Goal: Use online tool/utility: Utilize a website feature to perform a specific function

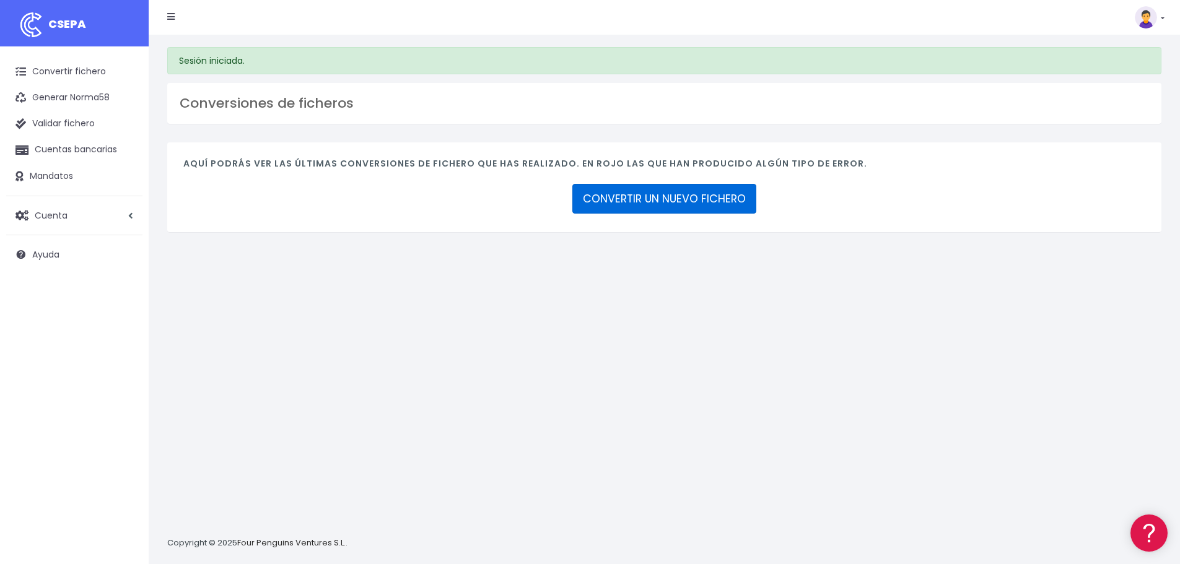
click at [651, 198] on link "CONVERTIR UN NUEVO FICHERO" at bounding box center [664, 199] width 184 height 30
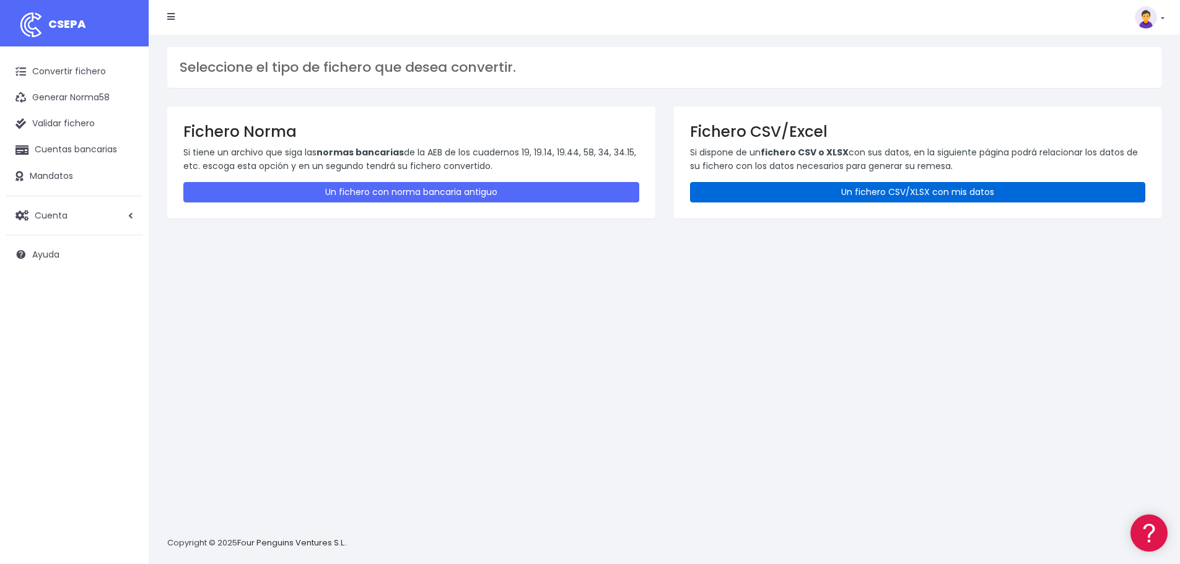
click at [811, 187] on link "Un fichero CSV/XLSX con mis datos" at bounding box center [918, 192] width 456 height 20
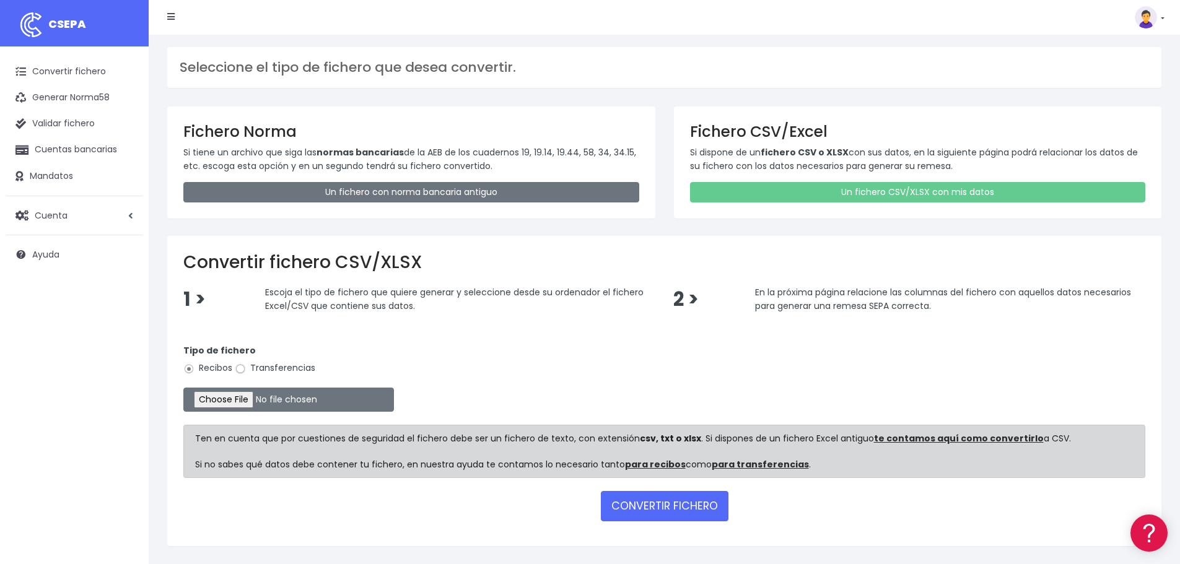
click at [241, 369] on input "Transferencias" at bounding box center [240, 368] width 11 height 11
radio input "true"
click at [243, 398] on input "file" at bounding box center [288, 400] width 211 height 24
type input "C:\fakepath\20251006 BPI SEPA LINDA.xlsx"
click at [635, 517] on button "CONVERTIR FICHERO" at bounding box center [665, 506] width 128 height 30
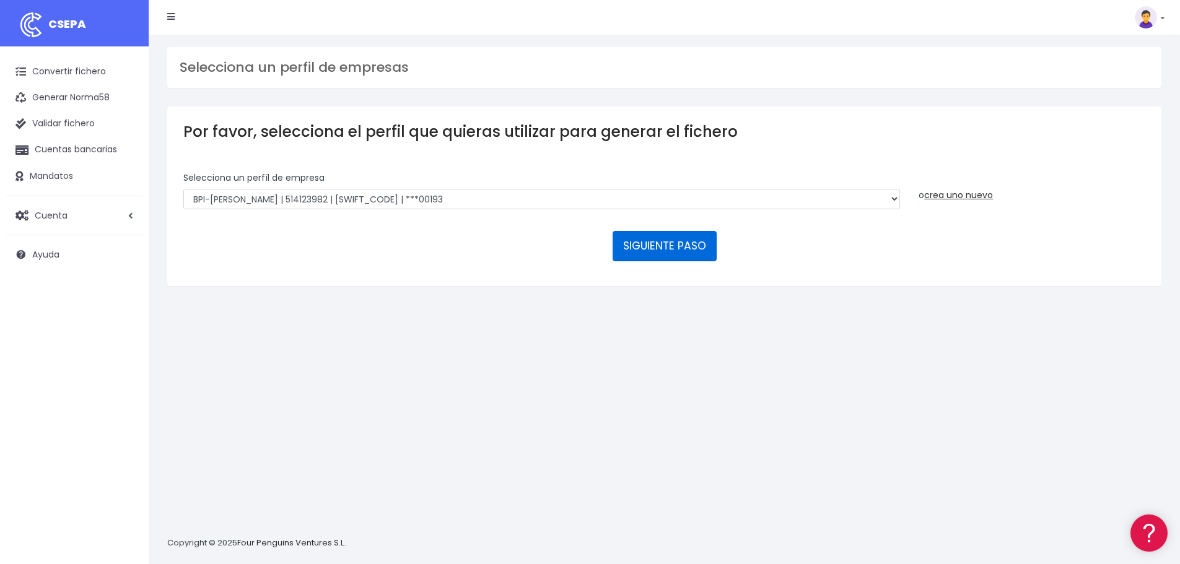
click at [664, 250] on button "SIGUIENTE PASO" at bounding box center [664, 246] width 104 height 30
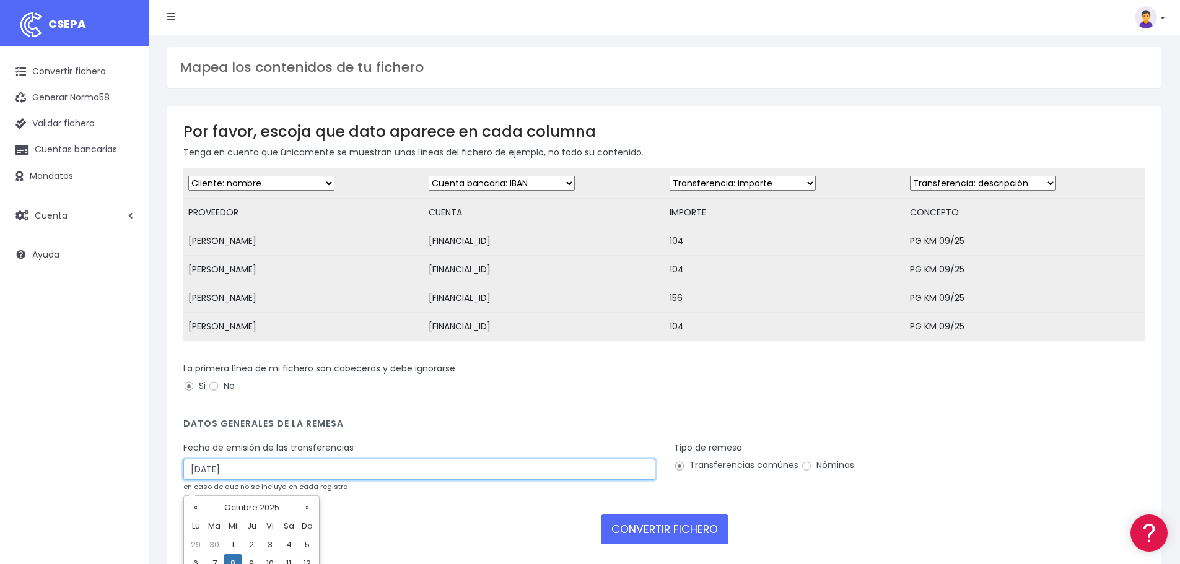
click at [191, 475] on input "[DATE]" at bounding box center [419, 469] width 472 height 21
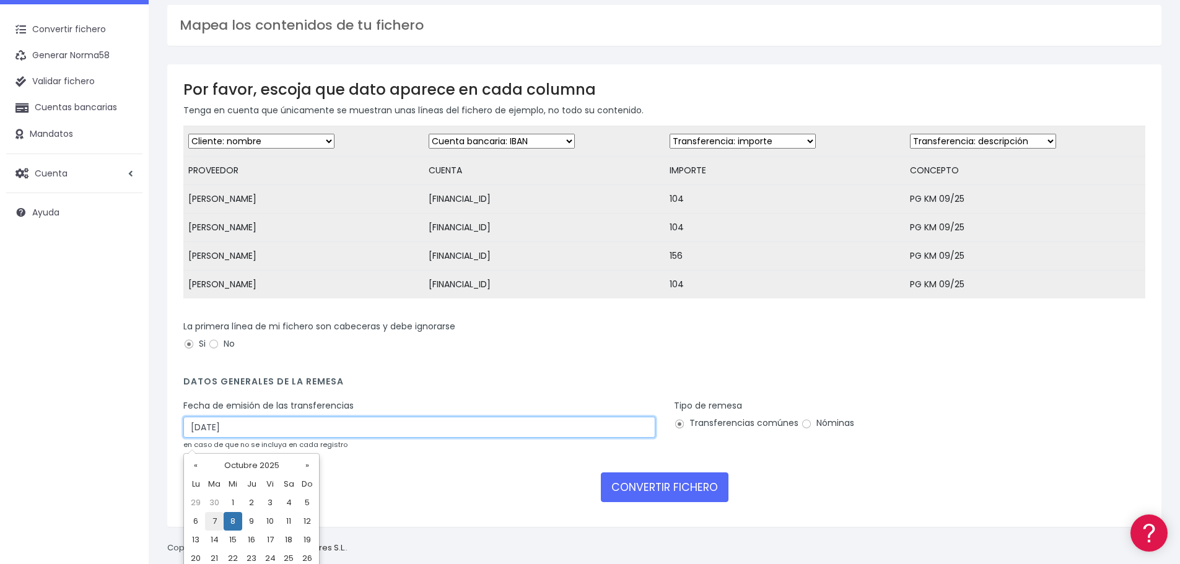
scroll to position [62, 0]
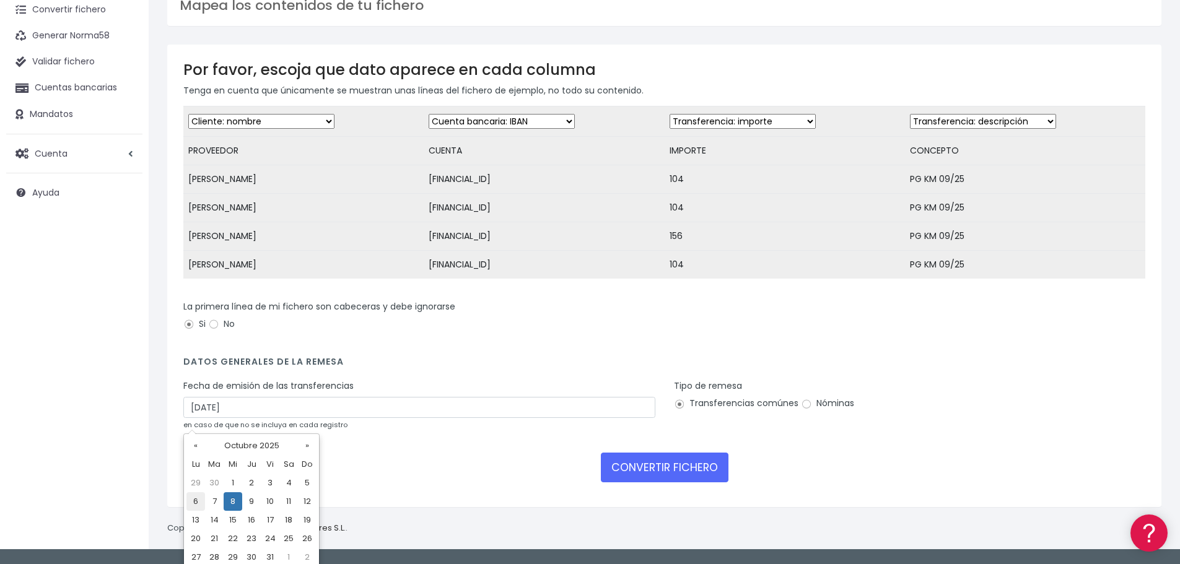
click at [202, 503] on td "6" at bounding box center [195, 501] width 19 height 19
type input "[DATE]"
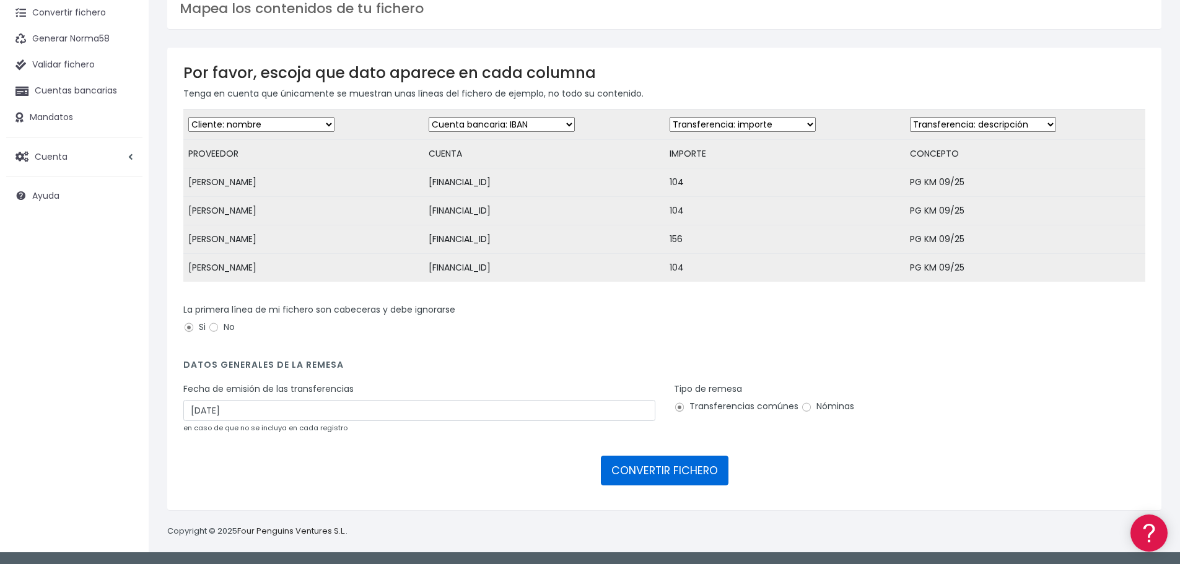
click at [640, 476] on button "CONVERTIR FICHERO" at bounding box center [665, 471] width 128 height 30
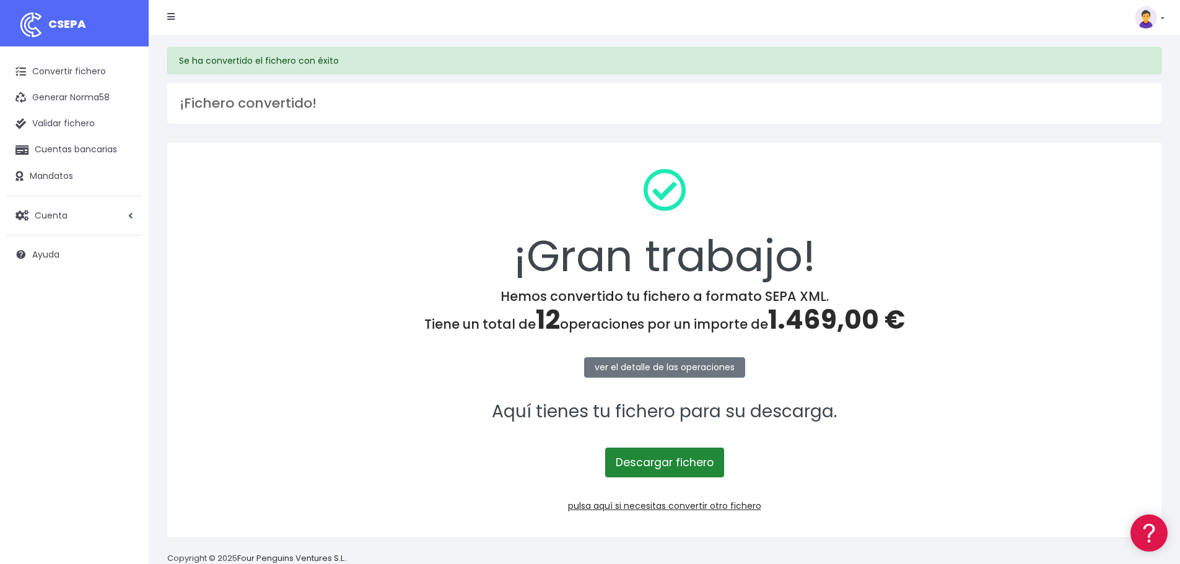
click at [639, 457] on link "Descargar fichero" at bounding box center [664, 463] width 119 height 30
click at [608, 505] on link "pulsa aquí si necesitas convertir otro fichero" at bounding box center [664, 506] width 193 height 12
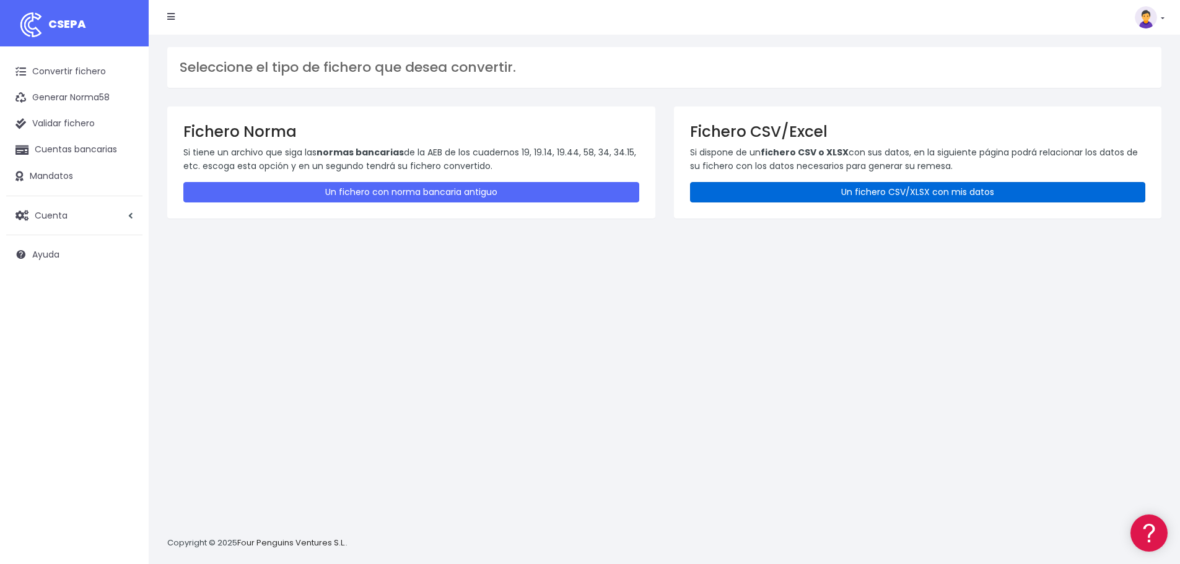
click at [736, 196] on link "Un fichero CSV/XLSX con mis datos" at bounding box center [918, 192] width 456 height 20
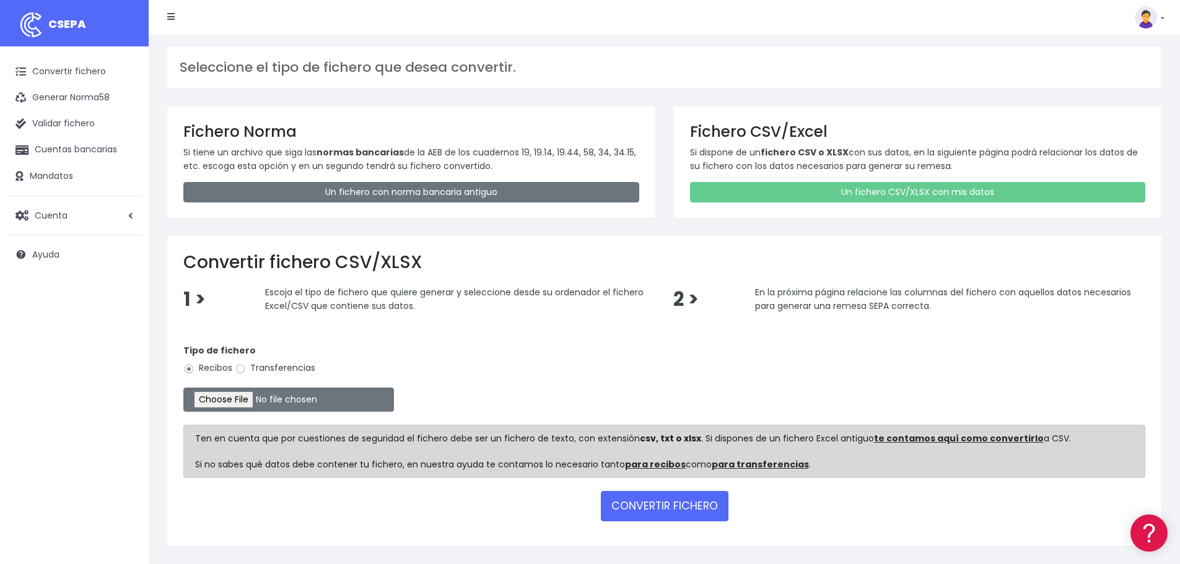
click at [292, 375] on div "Tipo de fichero Recibos Transferencias" at bounding box center [664, 361] width 962 height 35
click at [294, 370] on label "Transferencias" at bounding box center [275, 368] width 80 height 13
click at [246, 370] on input "Transferencias" at bounding box center [240, 368] width 11 height 11
radio input "true"
click at [236, 406] on input "file" at bounding box center [288, 400] width 211 height 24
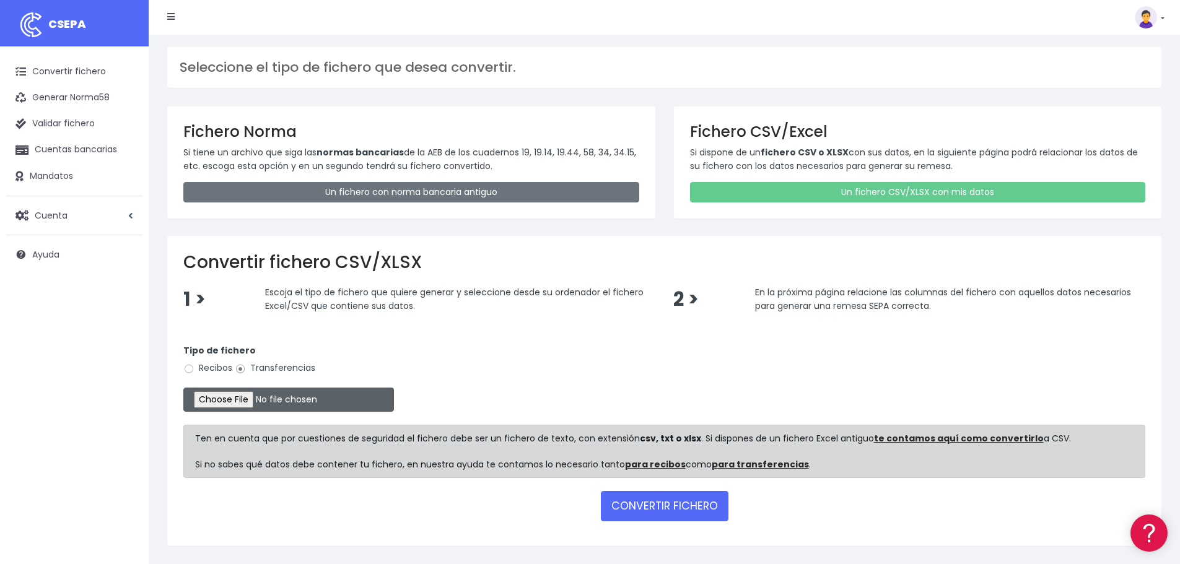
type input "C:\fakepath\20251006 BPI SEPA LINDA.xlsx"
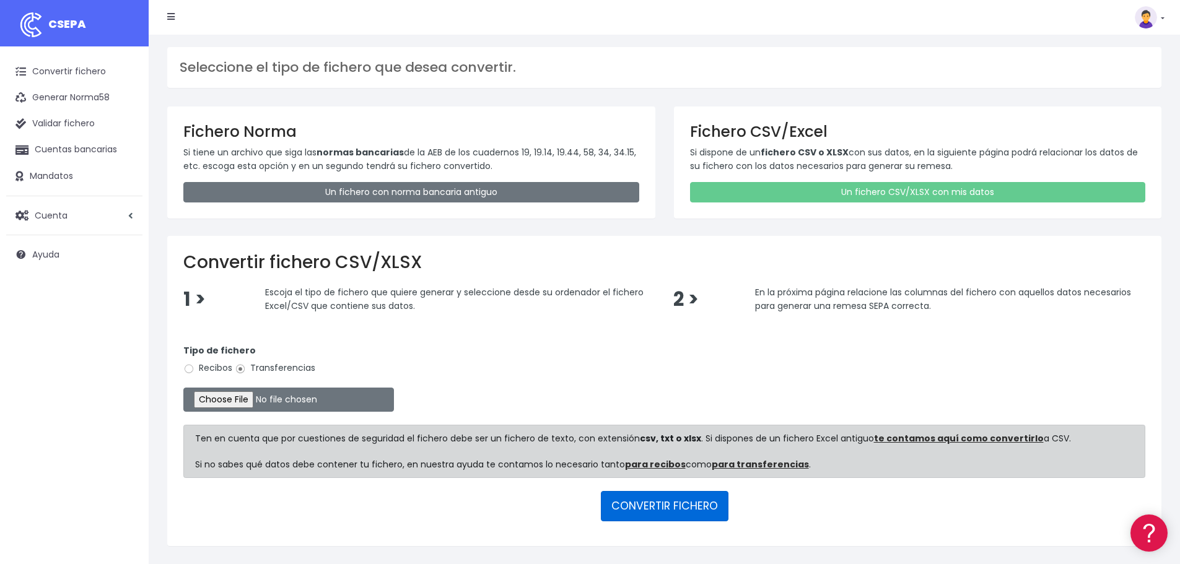
click at [649, 506] on button "CONVERTIR FICHERO" at bounding box center [665, 506] width 128 height 30
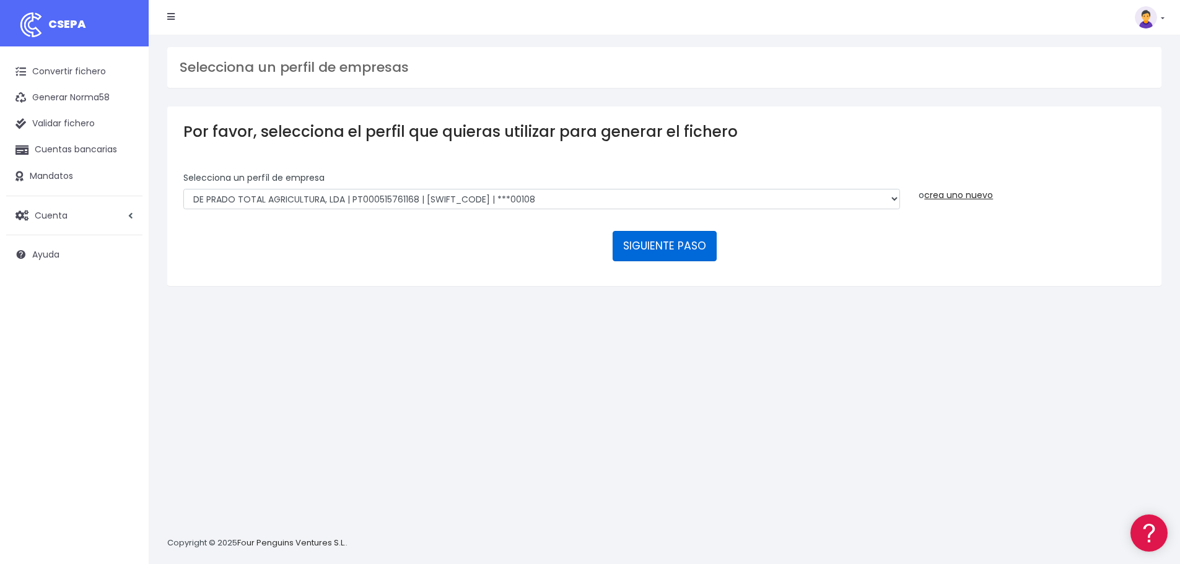
drag, startPoint x: 654, startPoint y: 250, endPoint x: 396, endPoint y: 269, distance: 259.0
click at [396, 269] on form "Selecciona un perfíl de empresa DE PRADO TOTAL AGRICULTURA, LDA | PT00051576116…" at bounding box center [664, 221] width 962 height 98
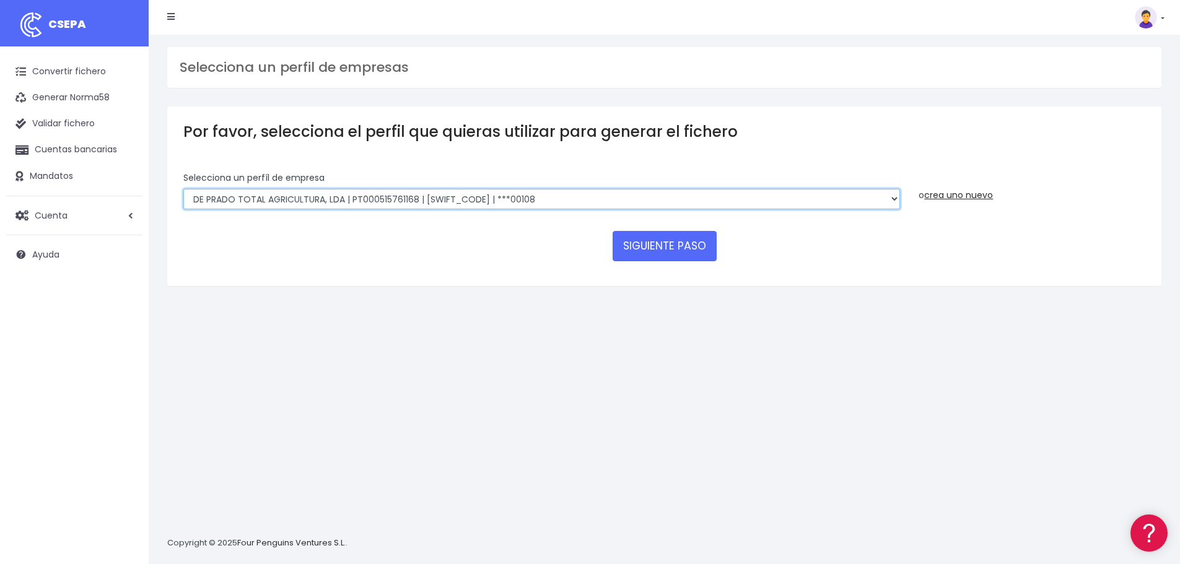
click at [401, 199] on select "DE PRADO TOTAL AGRICULTURA, LDA | PT000515761168 | BBPIPTPL | ***00108 De Prado…" at bounding box center [541, 199] width 716 height 21
select select "2715"
click at [183, 189] on select "DE PRADO TOTAL AGRICULTURA, LDA | PT000515761168 | BBPIPTPL | ***00108 De Prado…" at bounding box center [541, 199] width 716 height 21
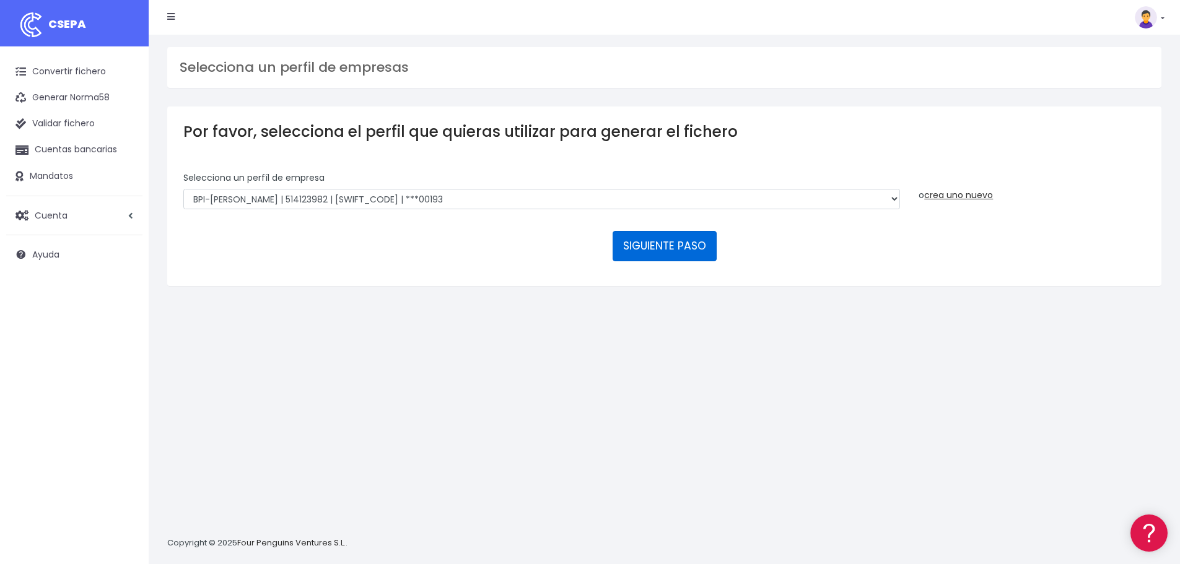
click at [625, 258] on button "SIGUIENTE PASO" at bounding box center [664, 246] width 104 height 30
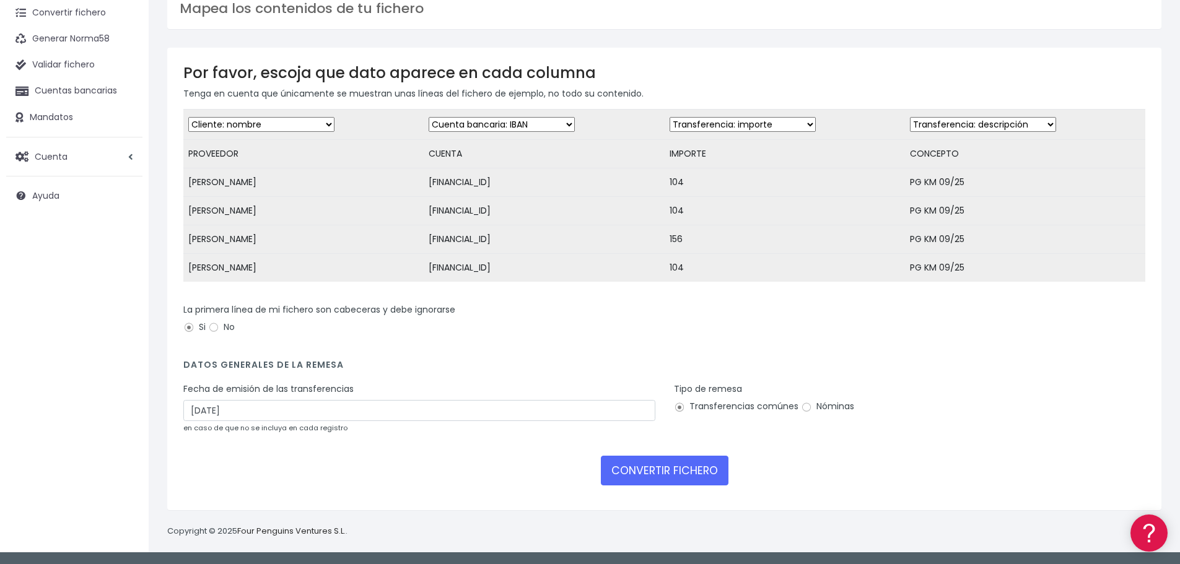
scroll to position [68, 0]
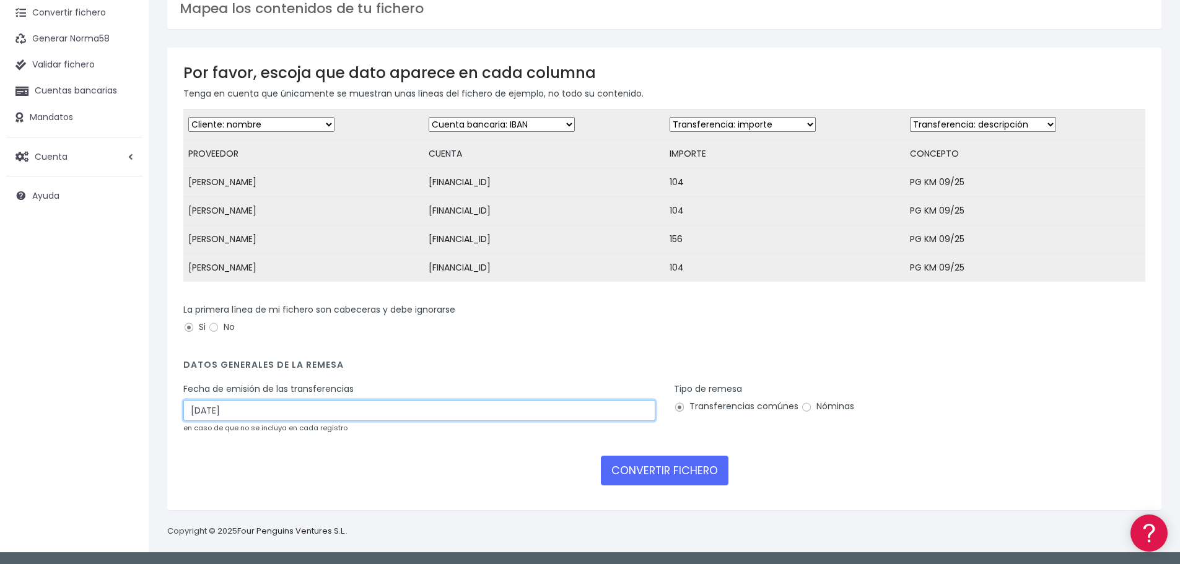
click at [330, 410] on input "[DATE]" at bounding box center [419, 410] width 472 height 21
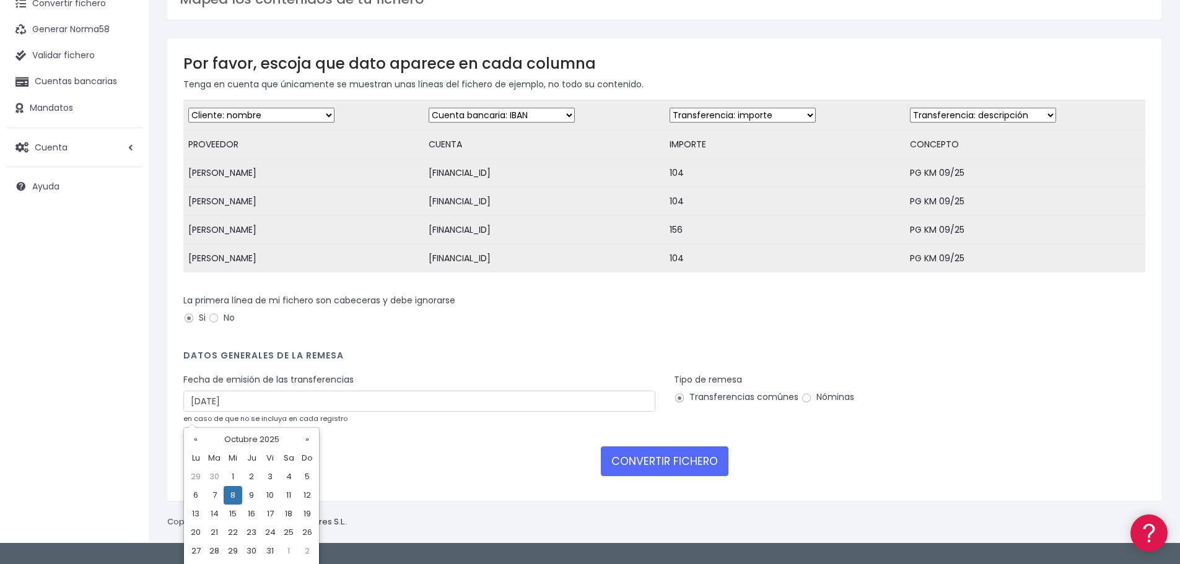
click at [185, 496] on div "« Octubre 2025 » Lu Ma [PERSON_NAME] Vi Sa Do 29 30 1 2 3 4 5 6 7 8 9 10 11 12 …" at bounding box center [251, 504] width 136 height 155
click at [193, 495] on td "6" at bounding box center [195, 495] width 19 height 19
type input "06/10/2025"
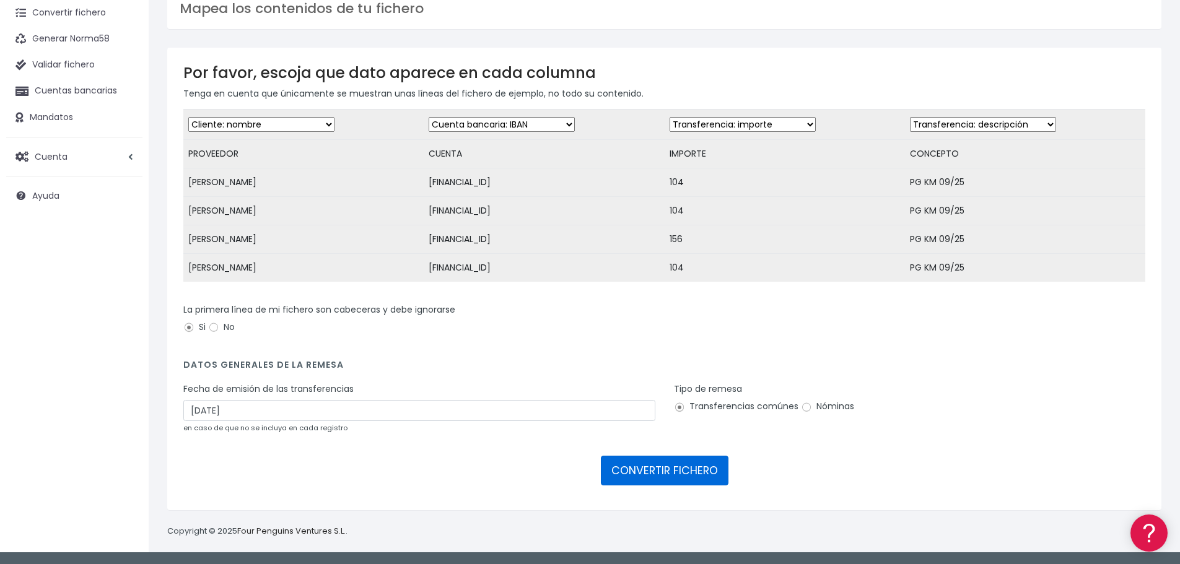
click at [637, 473] on button "CONVERTIR FICHERO" at bounding box center [665, 471] width 128 height 30
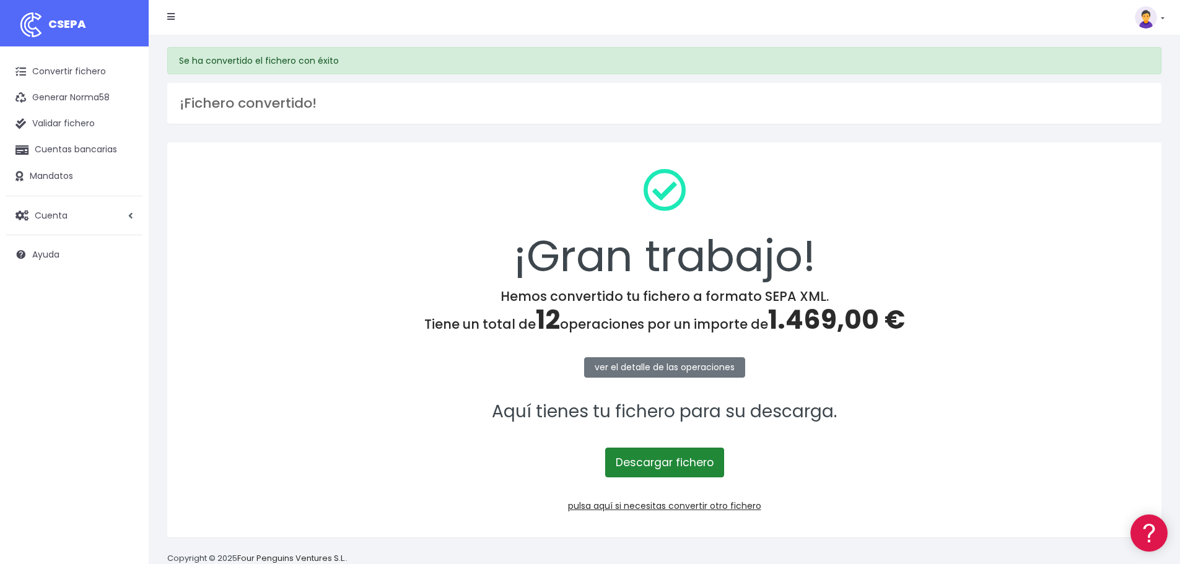
click at [663, 466] on link "Descargar fichero" at bounding box center [664, 463] width 119 height 30
click at [645, 508] on link "pulsa aquí si necesitas convertir otro fichero" at bounding box center [664, 506] width 193 height 12
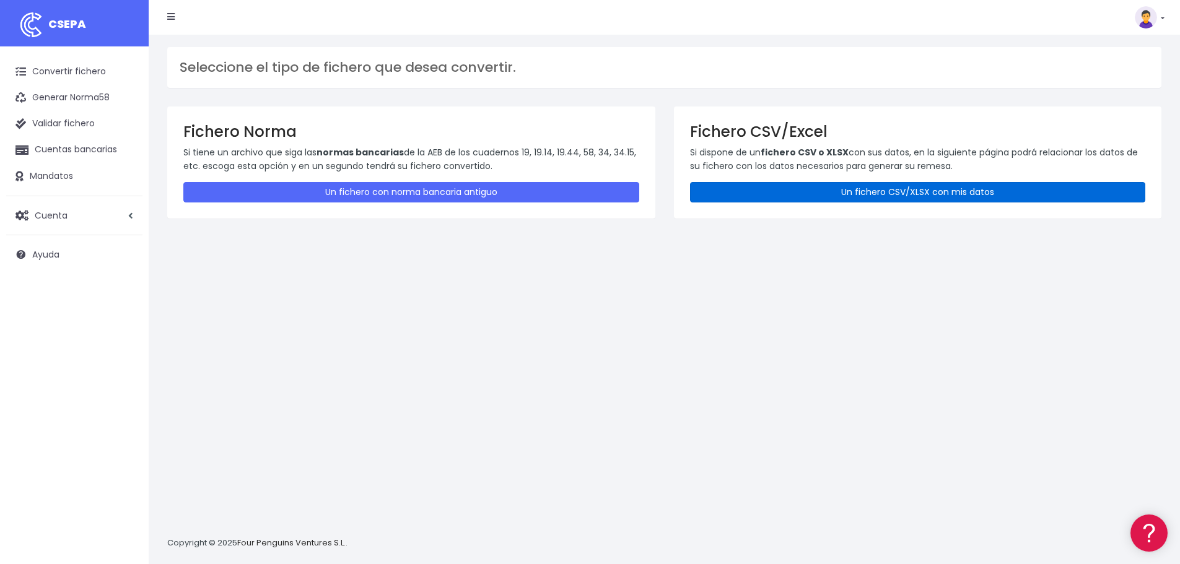
click at [733, 196] on link "Un fichero CSV/XLSX con mis datos" at bounding box center [918, 192] width 456 height 20
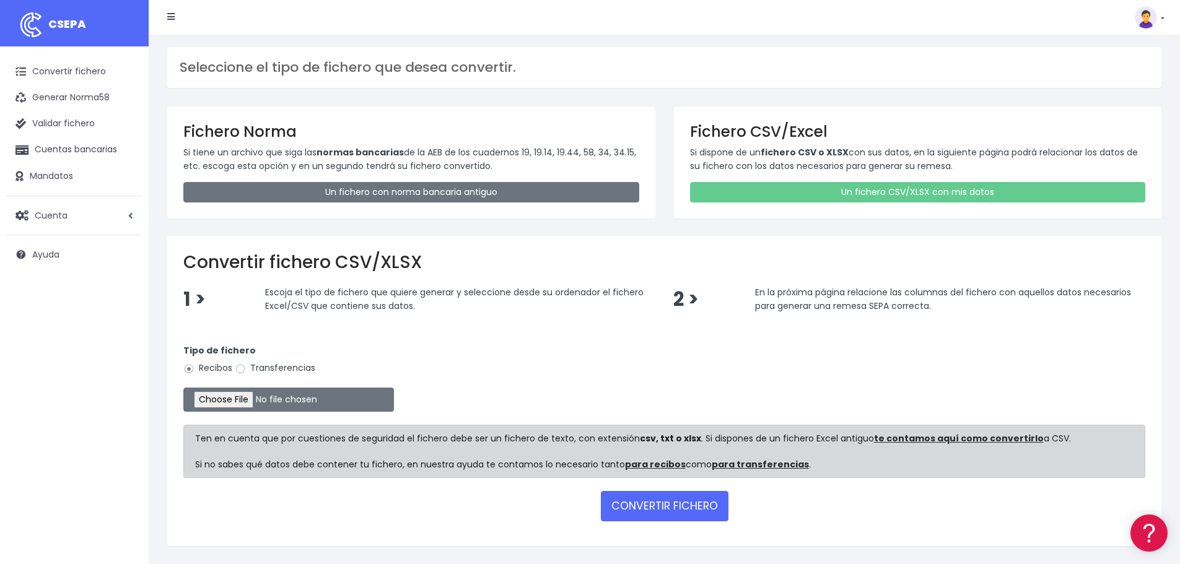
drag, startPoint x: 256, startPoint y: 359, endPoint x: 256, endPoint y: 365, distance: 6.8
click at [256, 359] on div "Tipo de fichero Recibos Transferencias" at bounding box center [664, 361] width 962 height 35
click at [256, 365] on label "Transferencias" at bounding box center [275, 368] width 80 height 13
click at [246, 365] on input "Transferencias" at bounding box center [240, 368] width 11 height 11
radio input "true"
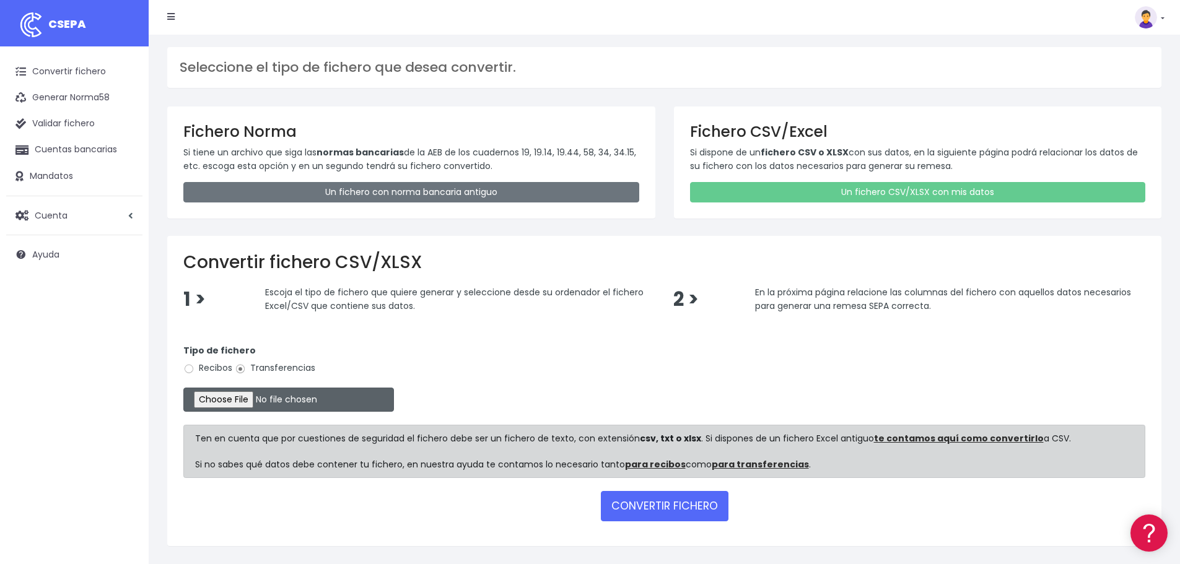
click at [243, 399] on input "file" at bounding box center [288, 400] width 211 height 24
type input "C:\fakepath\20251006 BPI SEPA LINDA.xlsx"
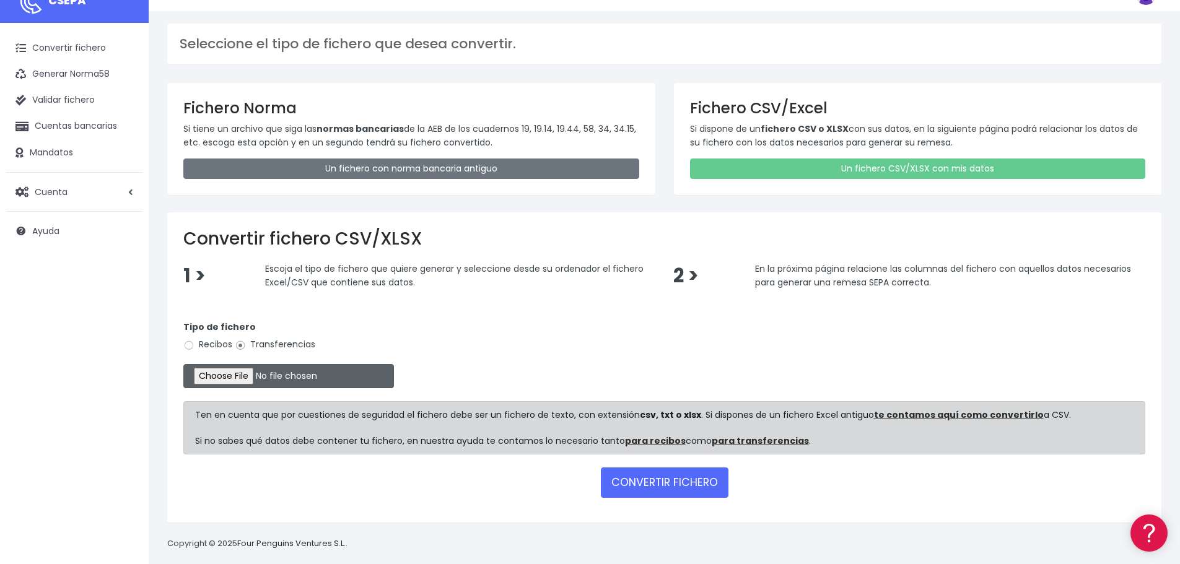
scroll to position [36, 0]
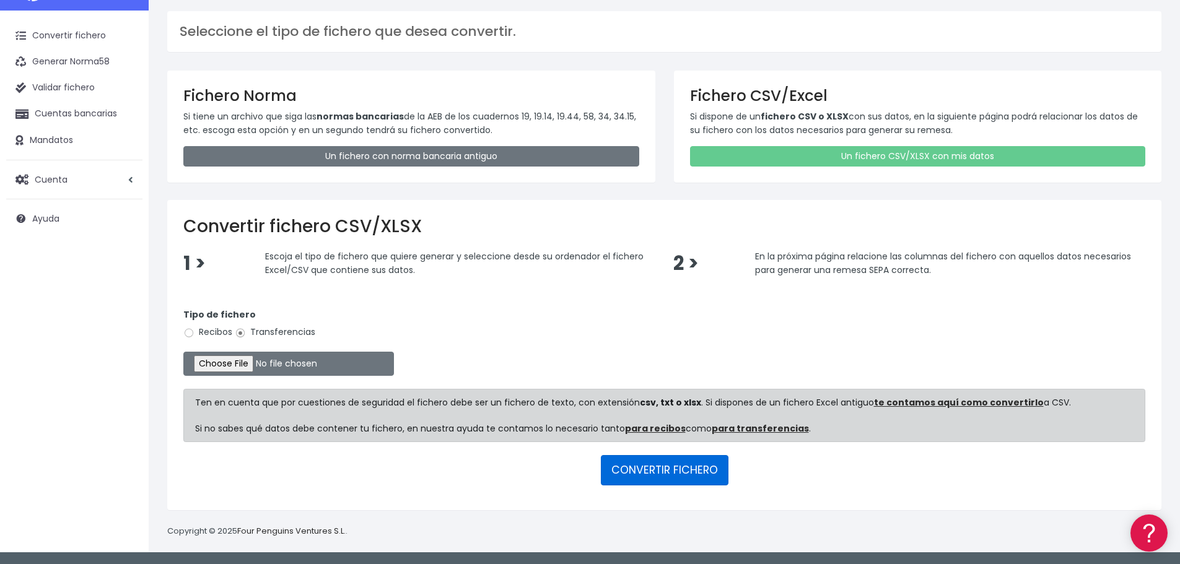
click at [653, 479] on button "CONVERTIR FICHERO" at bounding box center [665, 470] width 128 height 30
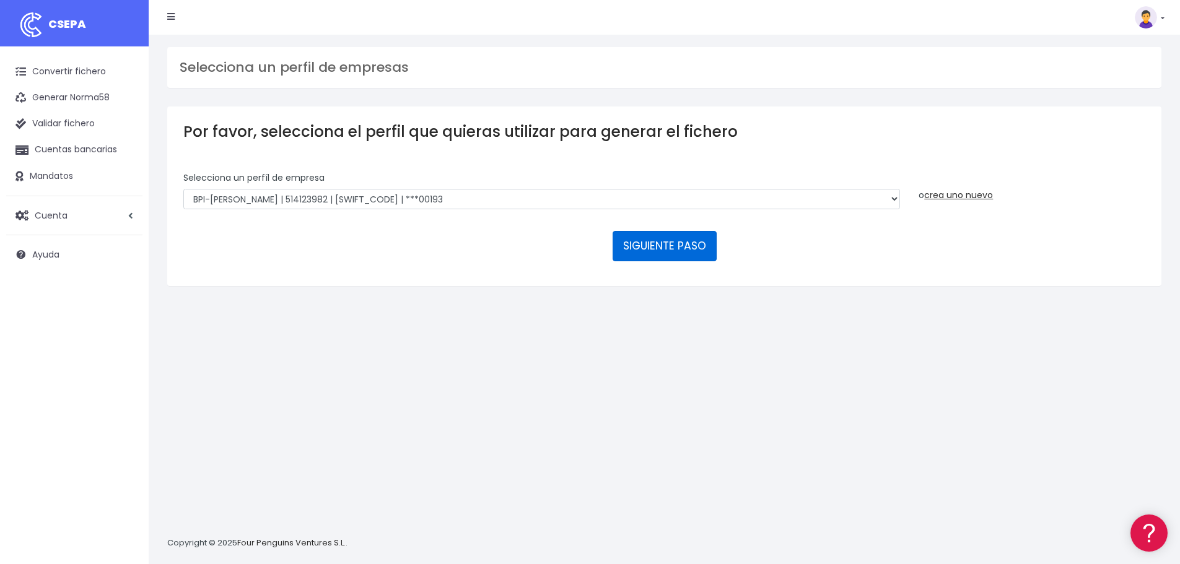
click at [681, 251] on button "SIGUIENTE PASO" at bounding box center [664, 246] width 104 height 30
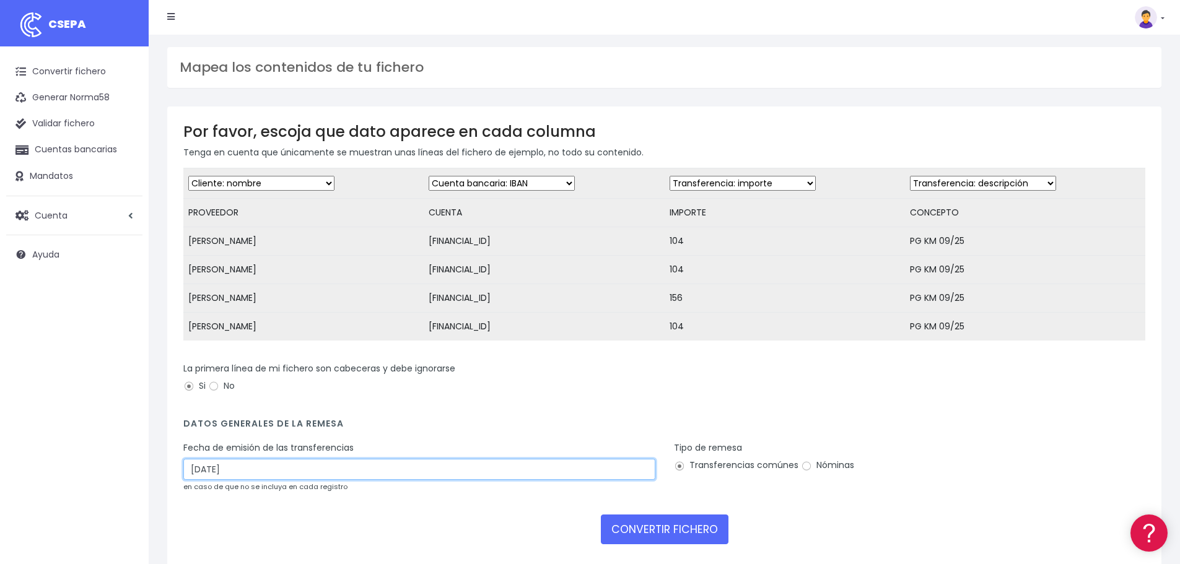
click at [290, 480] on input "[DATE]" at bounding box center [419, 469] width 472 height 21
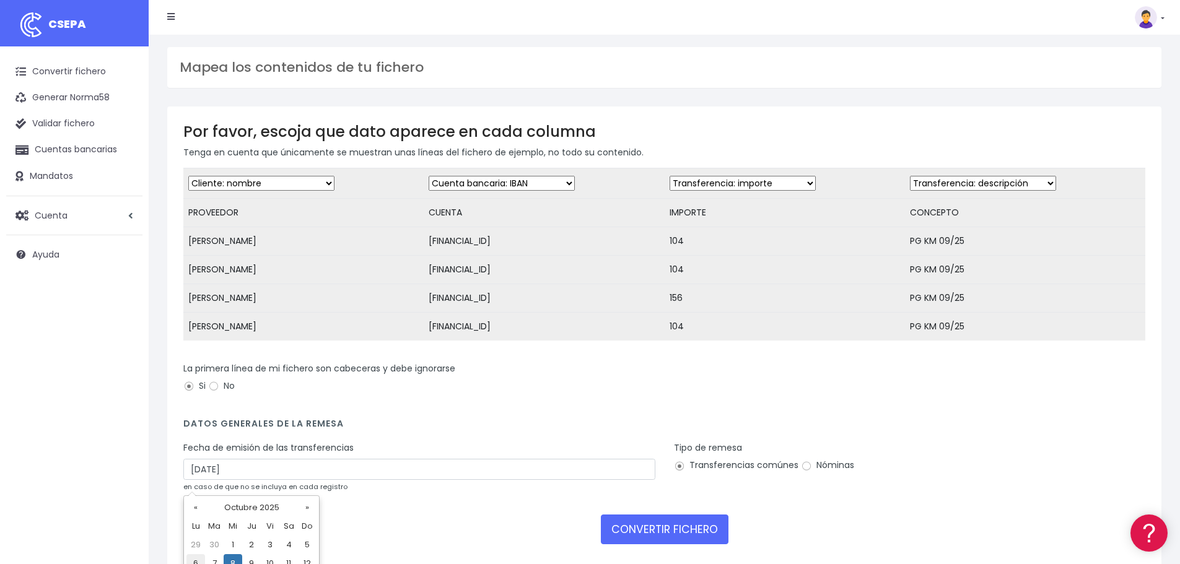
click at [197, 561] on td "6" at bounding box center [195, 563] width 19 height 19
type input "[DATE]"
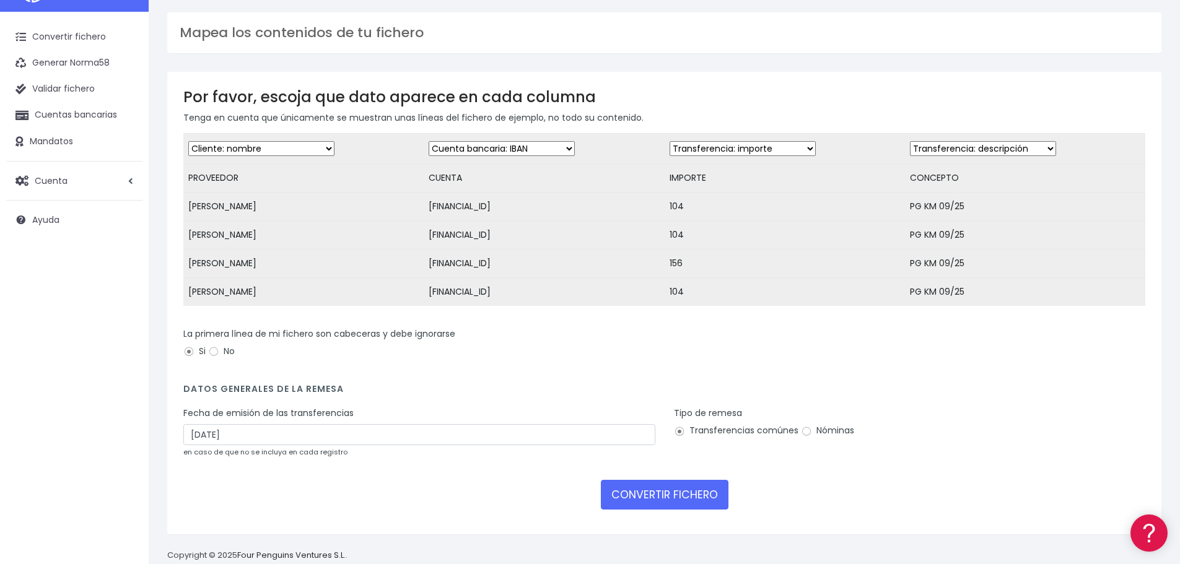
scroll to position [68, 0]
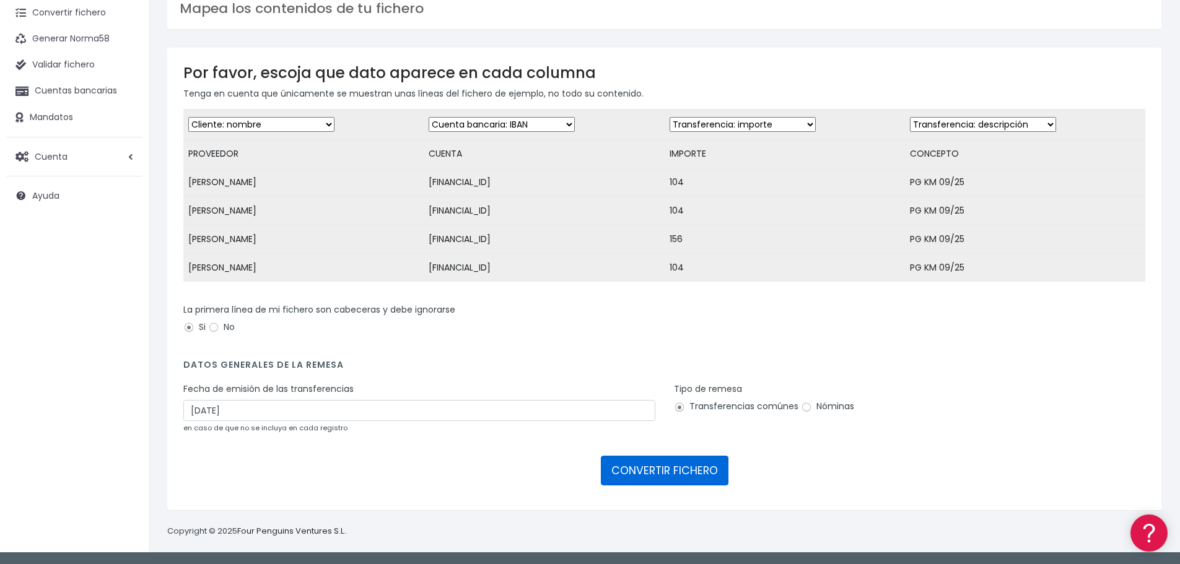
click at [670, 470] on button "CONVERTIR FICHERO" at bounding box center [665, 471] width 128 height 30
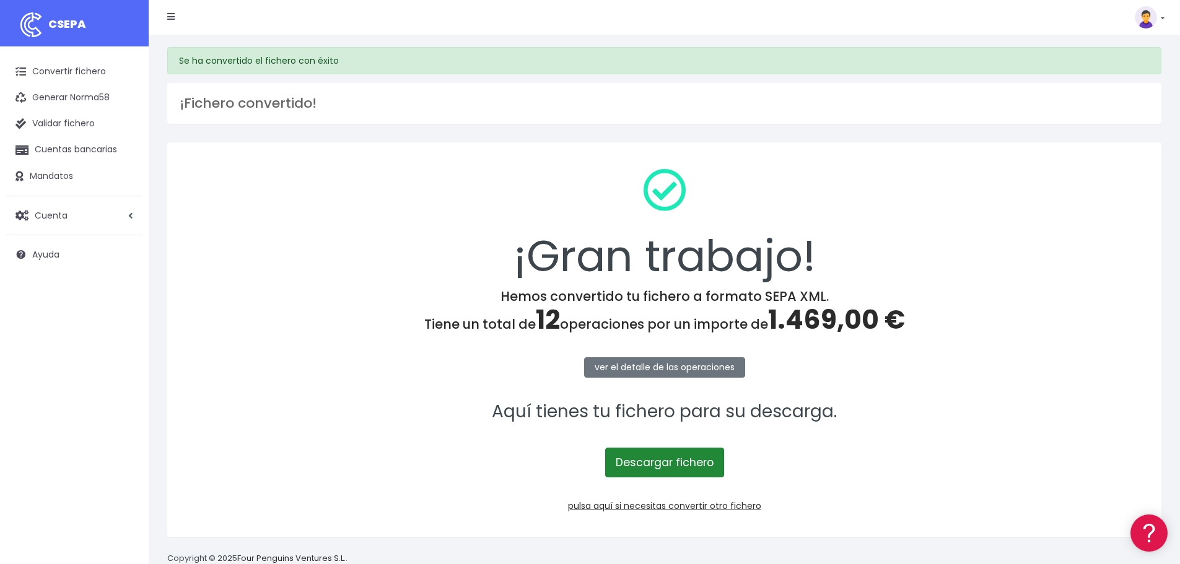
click at [693, 464] on link "Descargar fichero" at bounding box center [664, 463] width 119 height 30
